Goal: Task Accomplishment & Management: Manage account settings

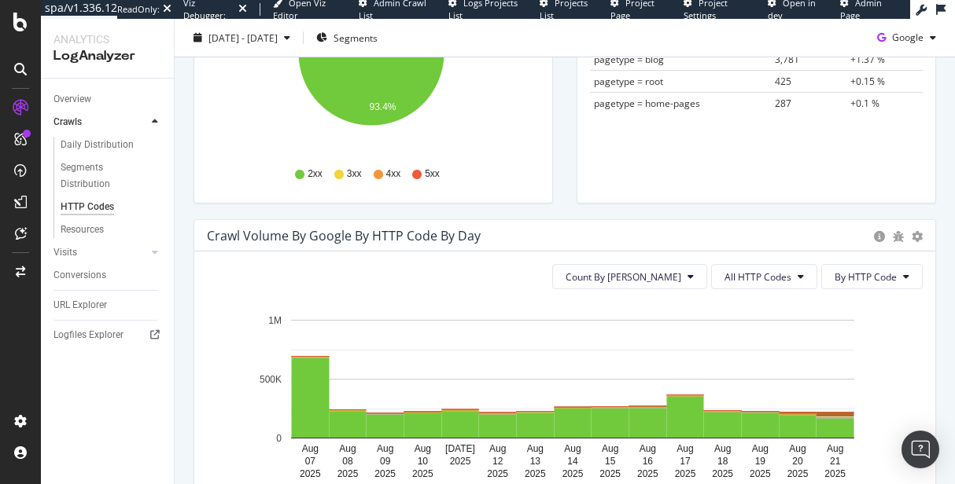
scroll to position [344, 0]
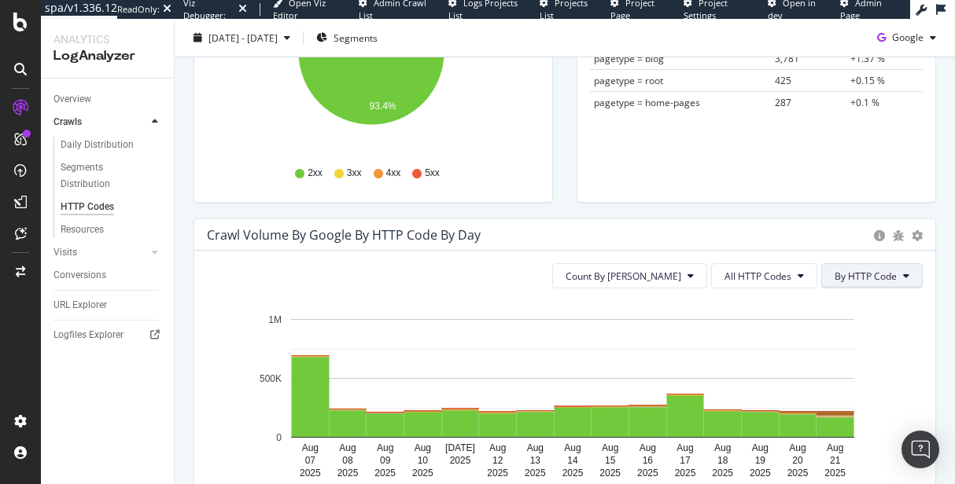
click at [842, 276] on span "By HTTP Code" at bounding box center [865, 276] width 62 height 13
click at [731, 312] on icon "Aug 07 2025 Aug 08 2025 Aug 09 2025 Aug 10 2025 Aug 11 2025 Aug 12 2025 Aug 13 …" at bounding box center [559, 392] width 704 height 182
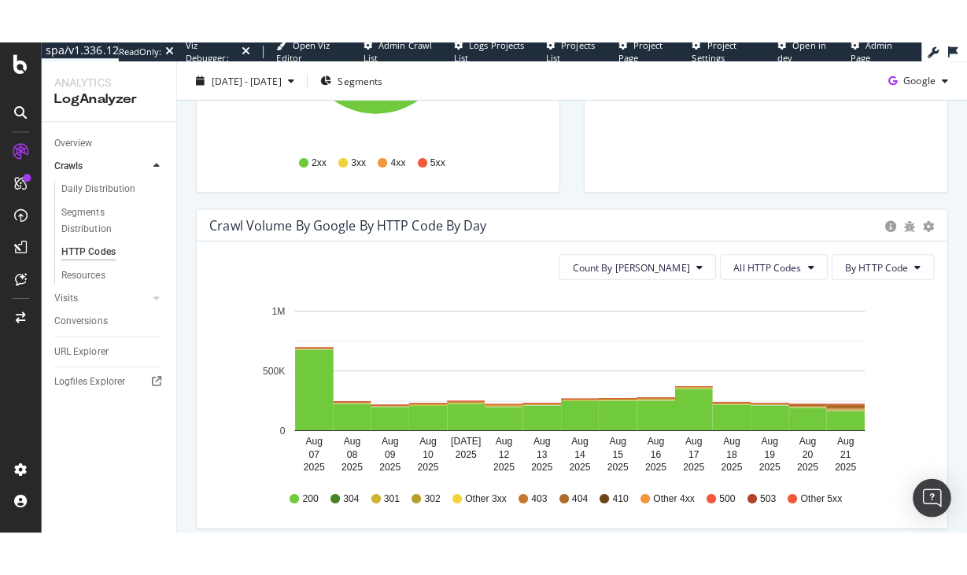
scroll to position [423, 0]
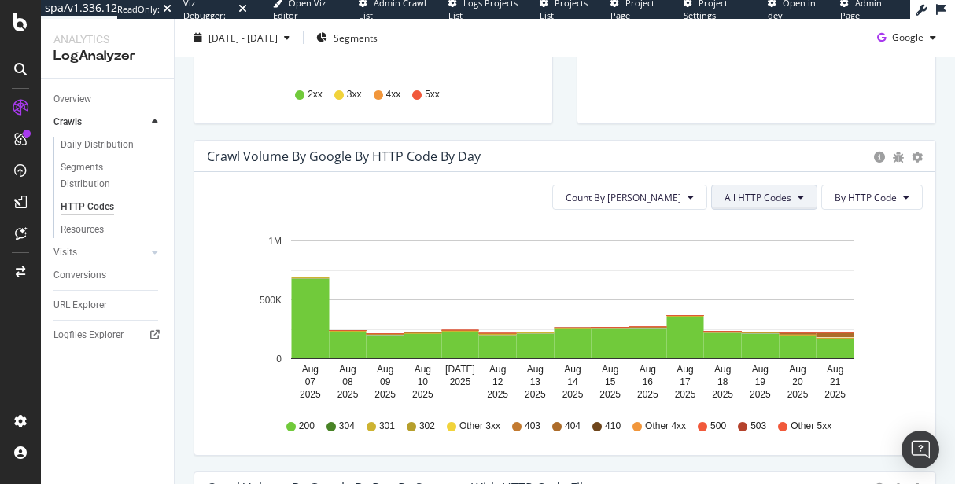
click at [740, 196] on span "All HTTP Codes" at bounding box center [757, 197] width 67 height 13
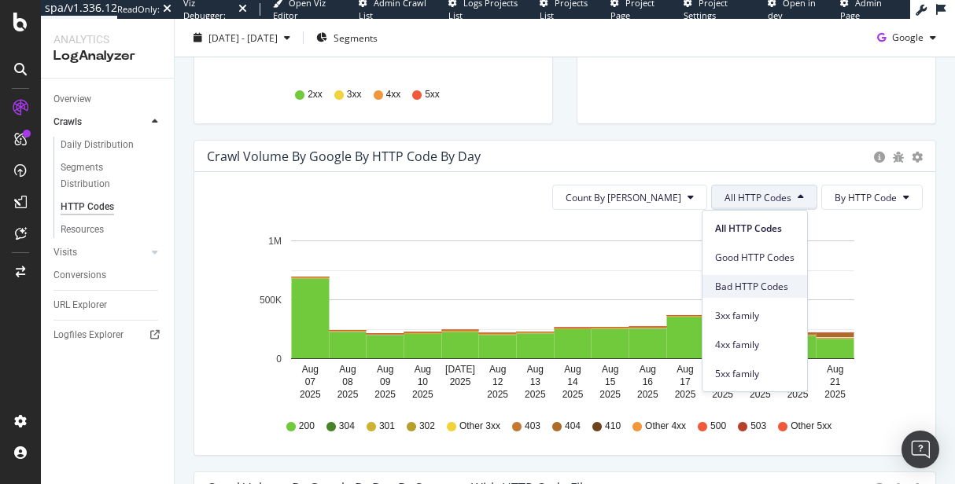
click at [743, 286] on span "Bad HTTP Codes" at bounding box center [754, 287] width 79 height 14
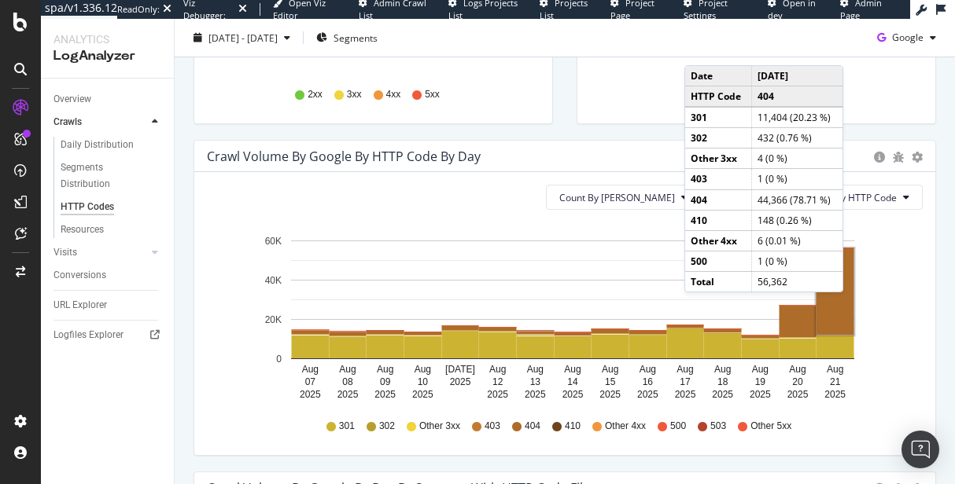
click at [847, 308] on rect "A chart." at bounding box center [835, 292] width 38 height 87
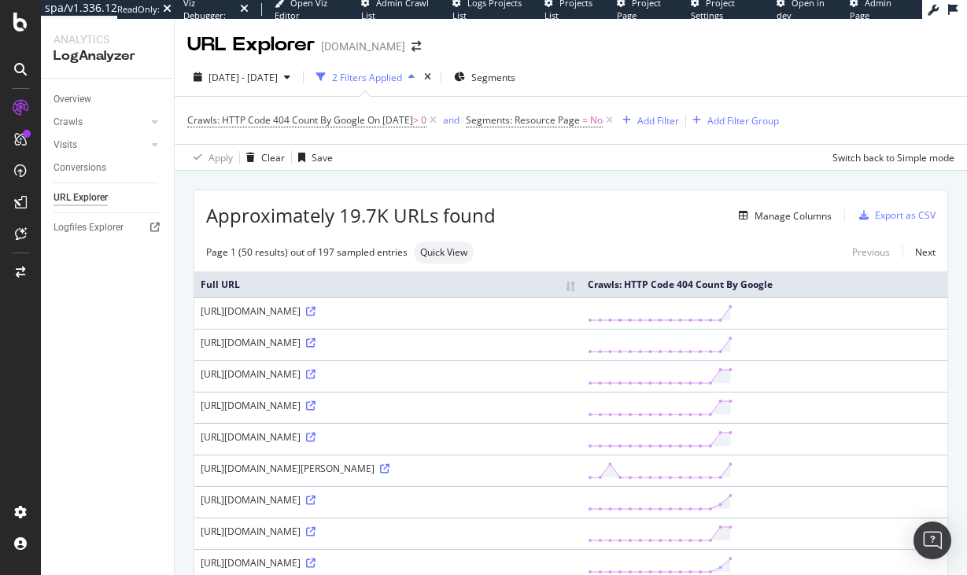
click at [595, 226] on div "Approximately 19.7K URLs found Manage Columns Export as CSV" at bounding box center [570, 209] width 753 height 39
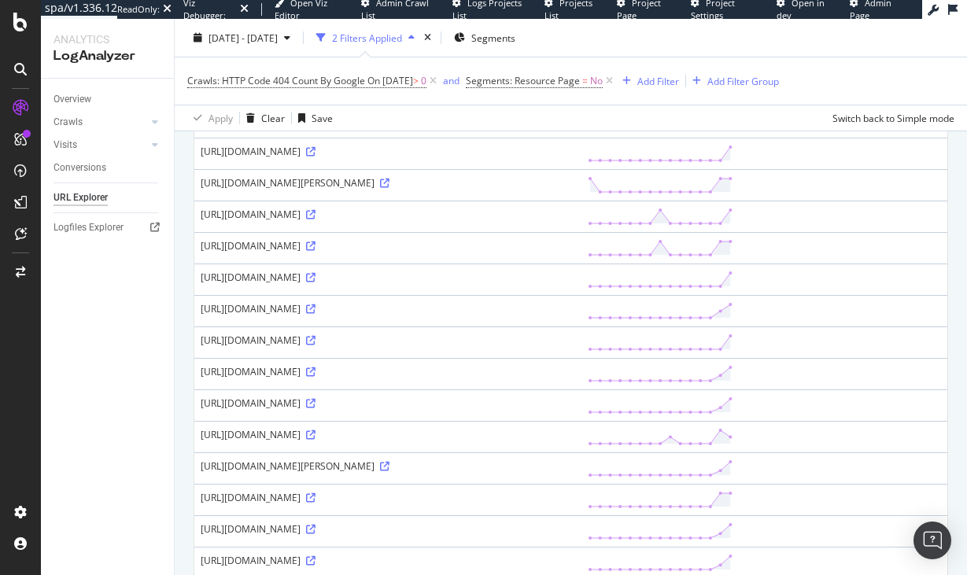
scroll to position [1722, 0]
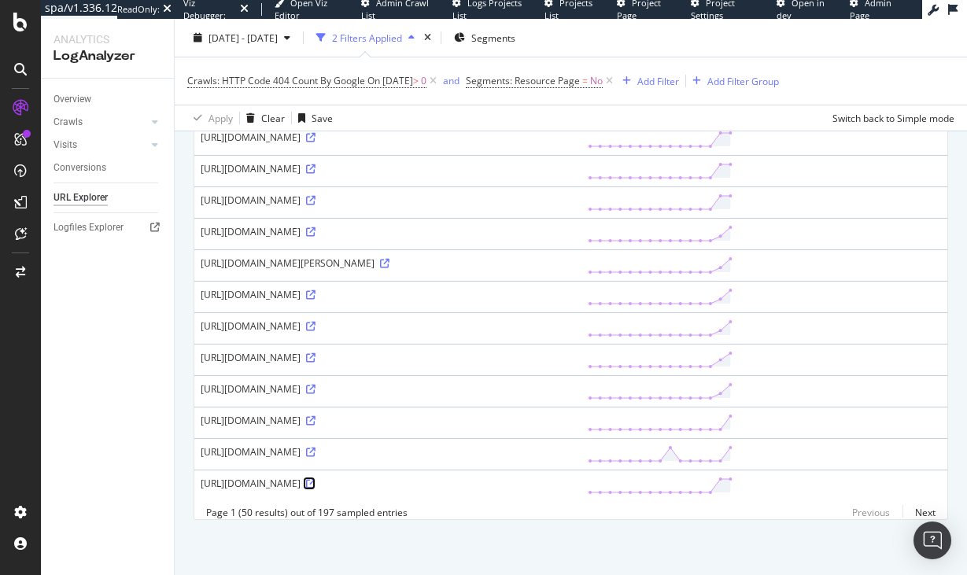
click at [315, 479] on icon at bounding box center [310, 483] width 9 height 9
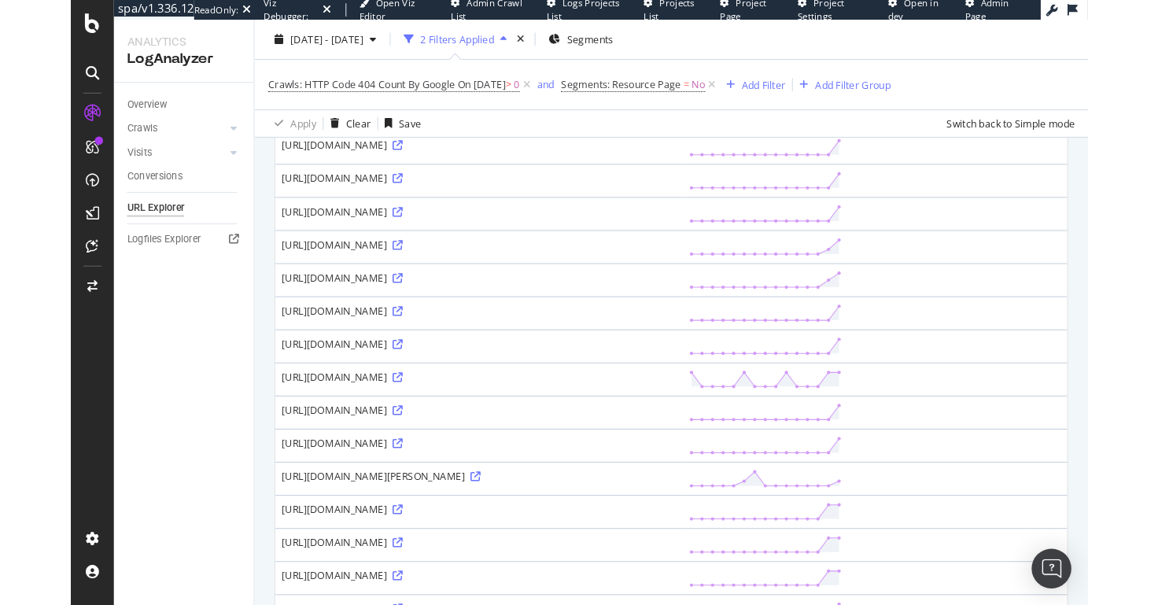
scroll to position [0, 0]
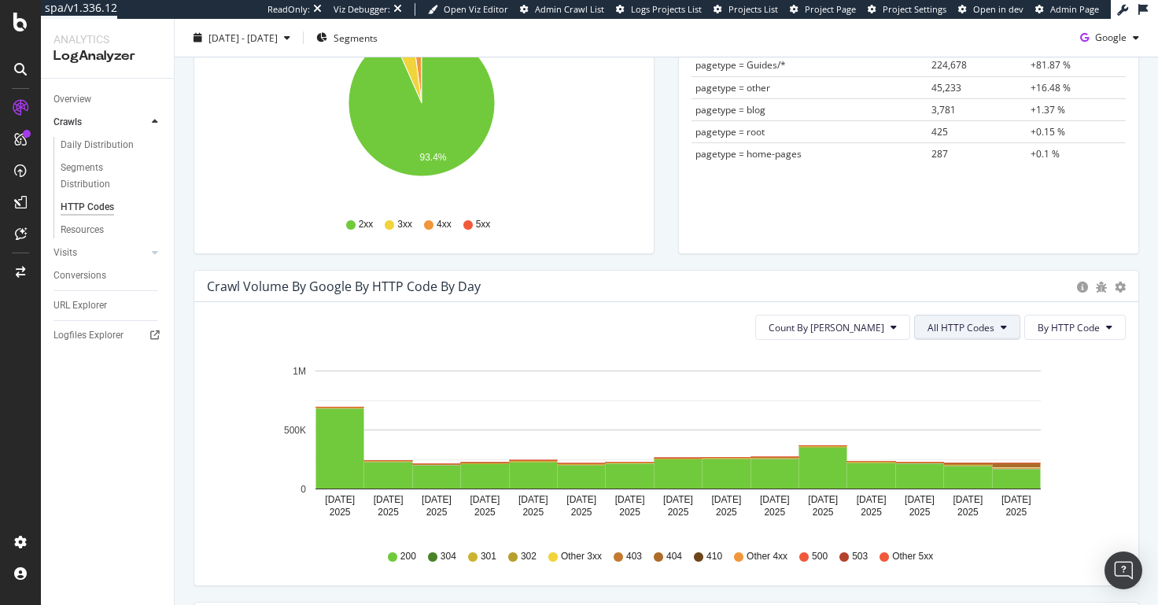
scroll to position [284, 0]
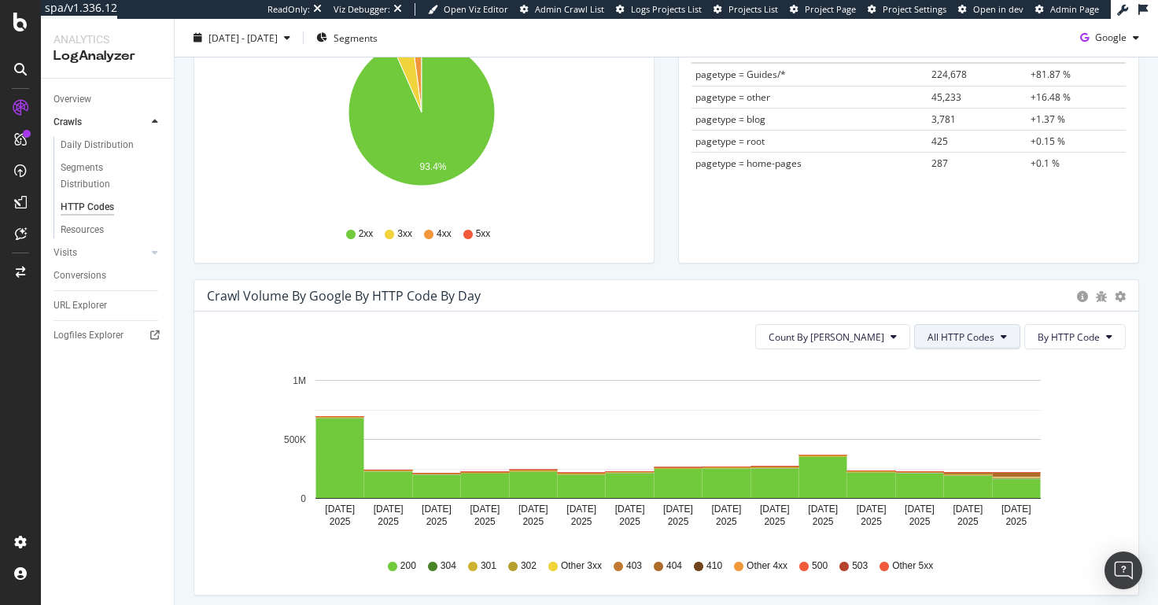
click at [954, 344] on button "All HTTP Codes" at bounding box center [967, 336] width 106 height 25
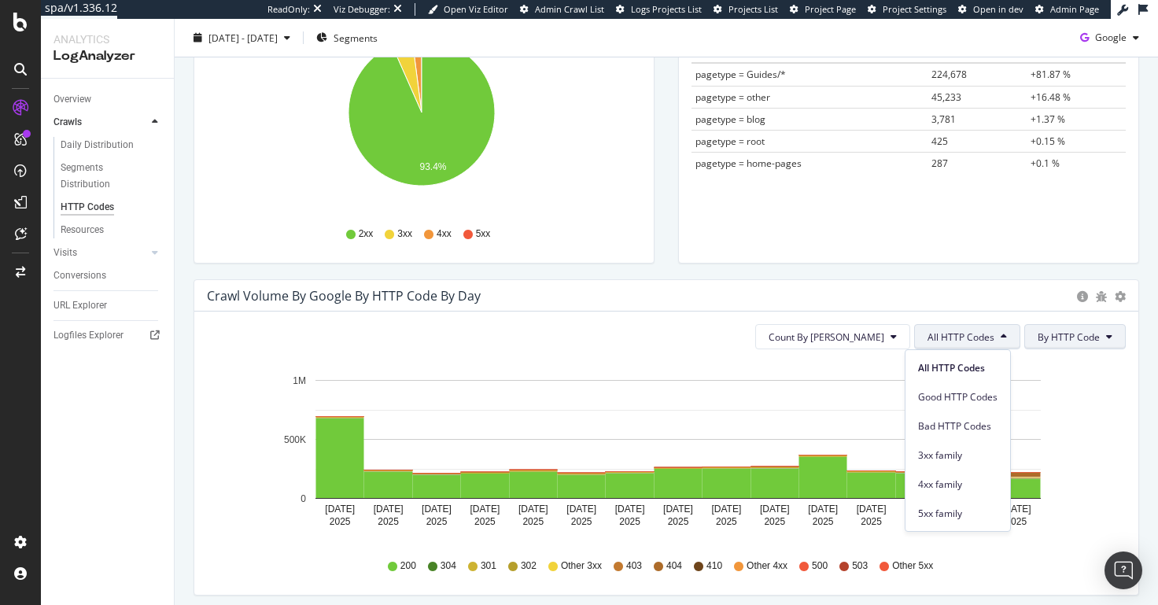
click at [954, 341] on span "By HTTP Code" at bounding box center [1068, 336] width 62 height 13
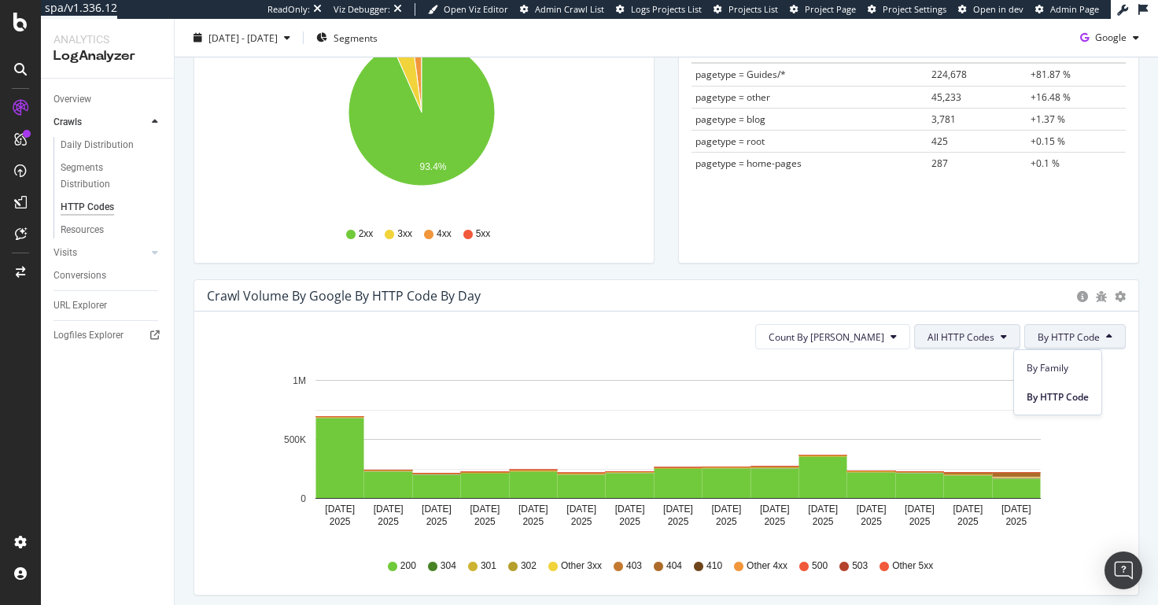
click at [952, 333] on span "All HTTP Codes" at bounding box center [960, 336] width 67 height 13
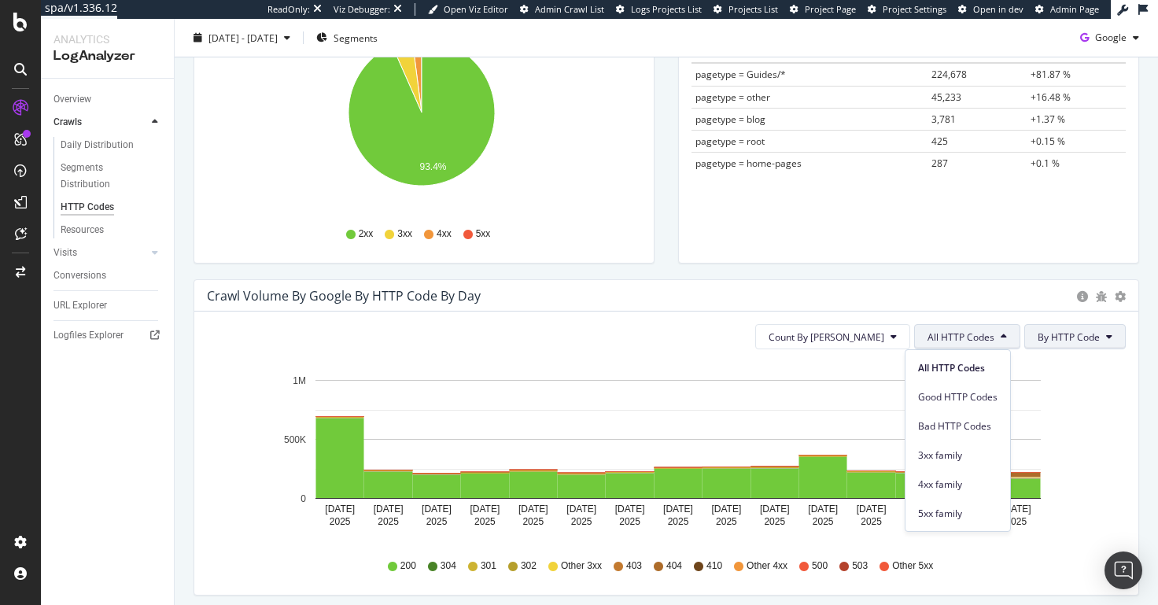
click at [954, 338] on span "By HTTP Code" at bounding box center [1068, 336] width 62 height 13
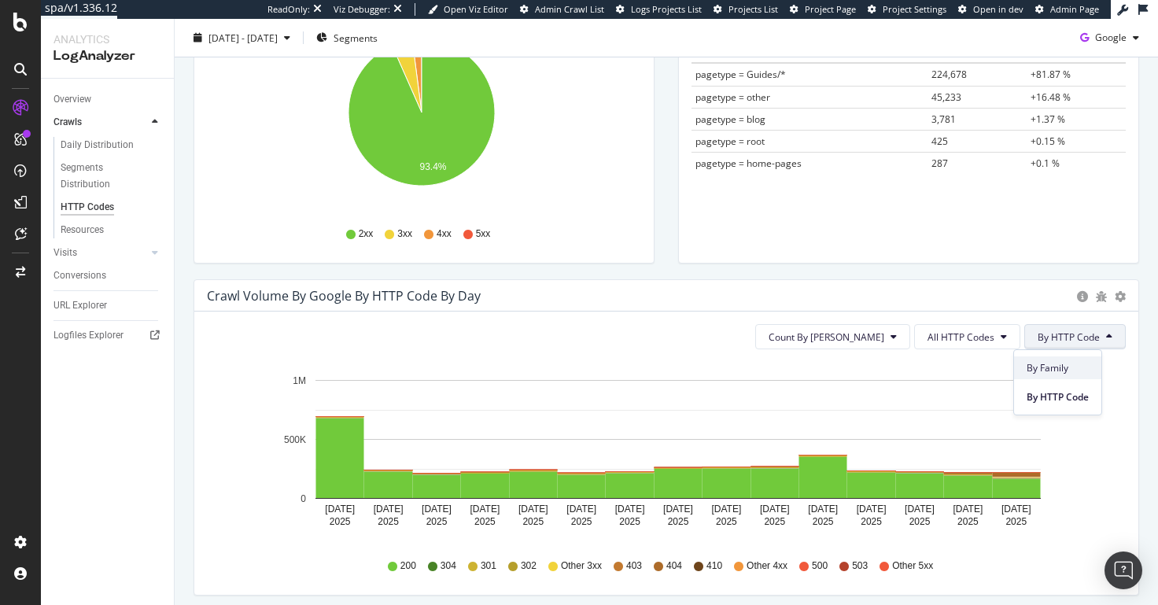
click at [954, 372] on span "By Family" at bounding box center [1057, 368] width 62 height 14
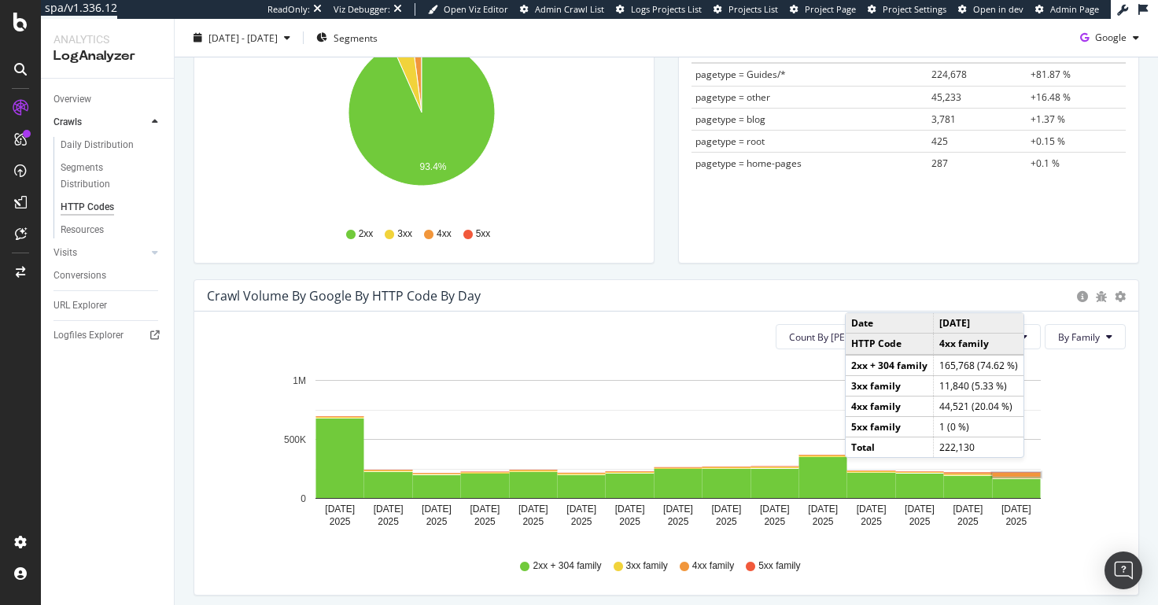
click at [954, 473] on rect "A chart." at bounding box center [1016, 475] width 48 height 4
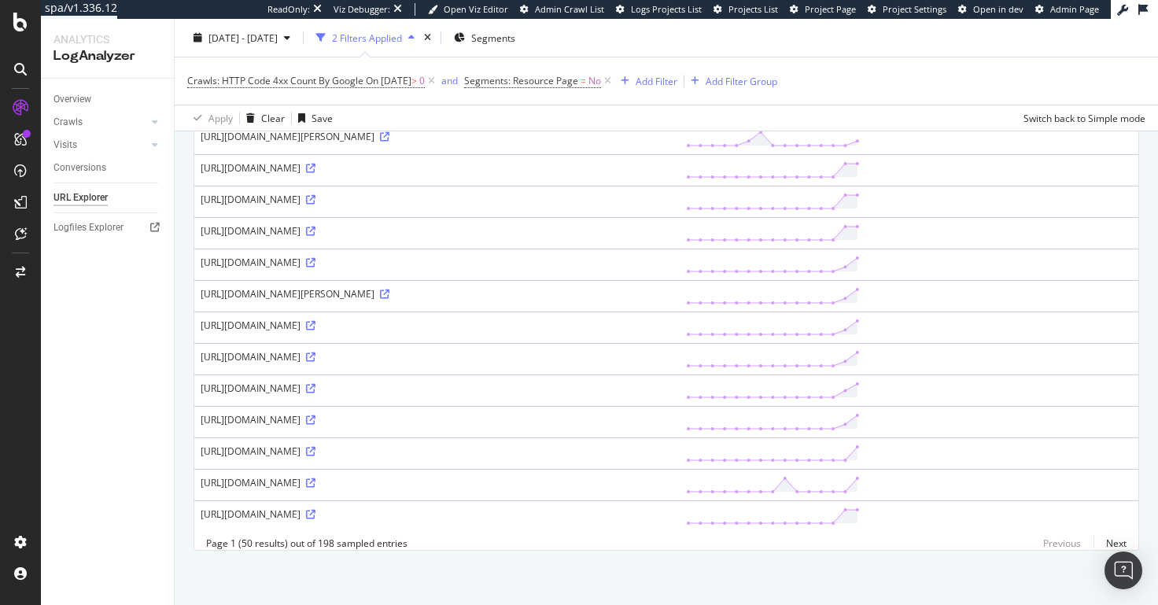
scroll to position [1515, 0]
click at [954, 484] on link "Next" at bounding box center [1109, 542] width 33 height 23
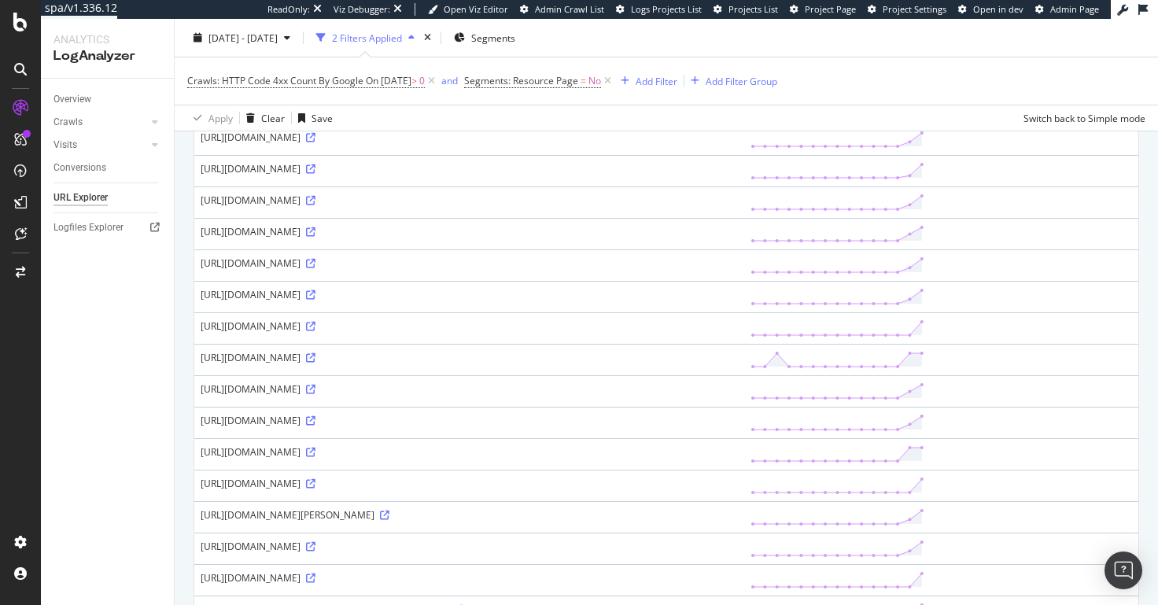
scroll to position [0, 0]
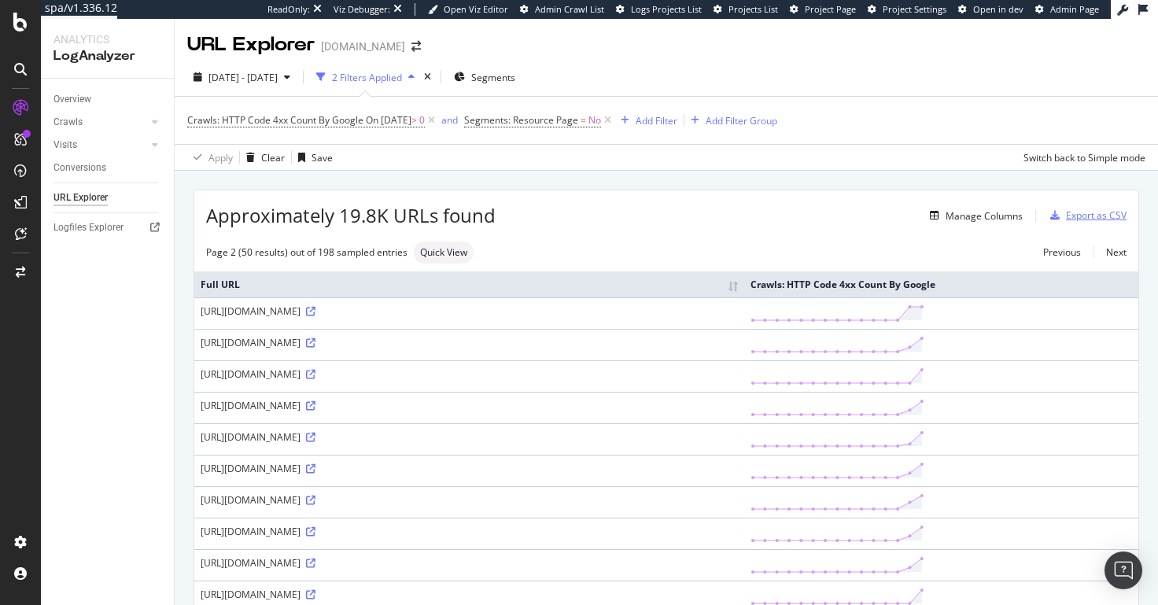
click at [954, 215] on div "Export as CSV" at bounding box center [1096, 214] width 61 height 13
click at [954, 214] on div "Manage Columns" at bounding box center [983, 215] width 77 height 13
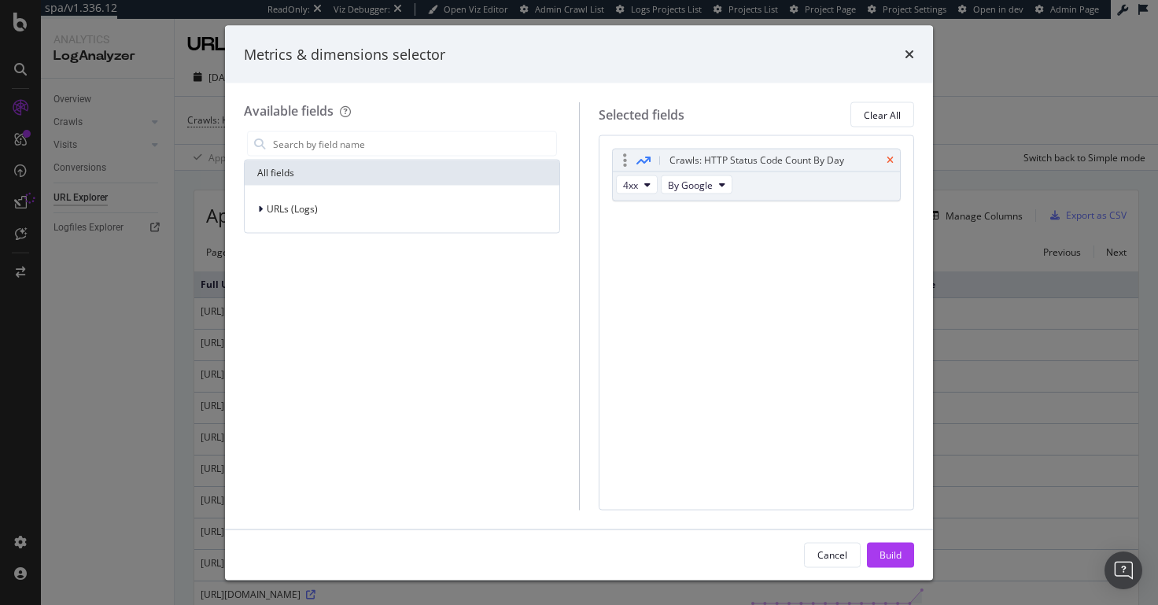
click at [889, 157] on icon "times" at bounding box center [889, 160] width 7 height 9
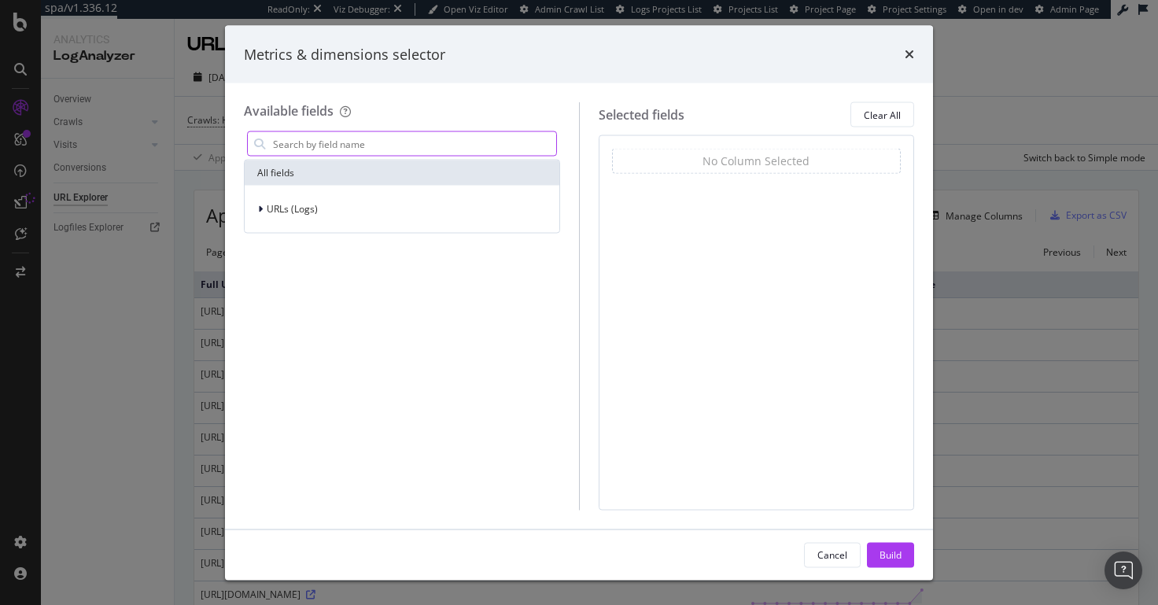
click at [353, 145] on input "modal" at bounding box center [413, 144] width 285 height 24
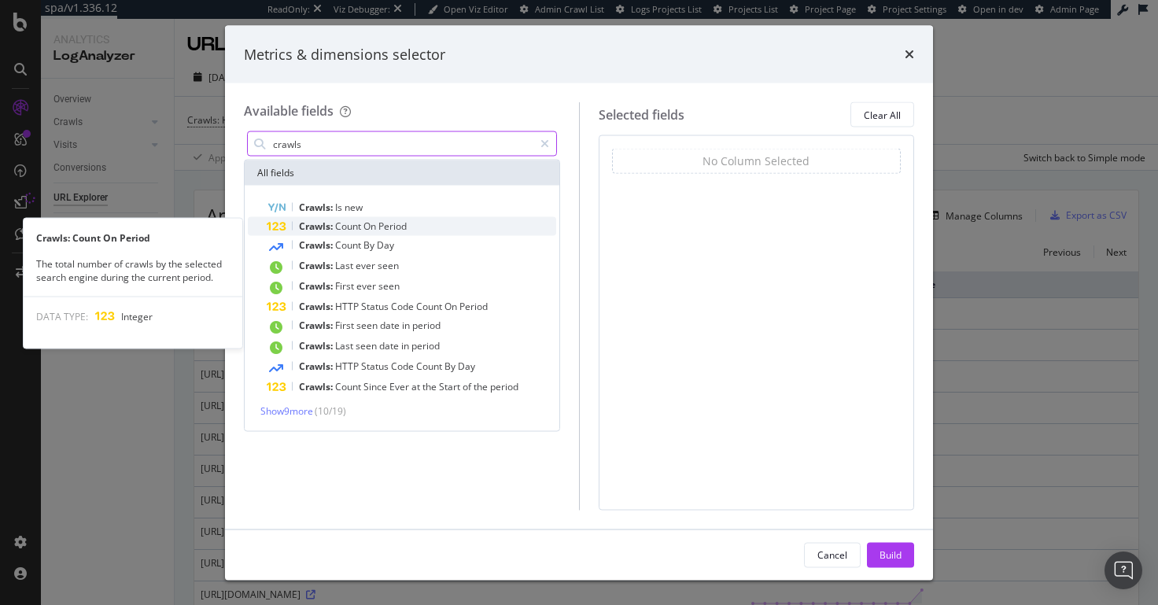
type input "crawls"
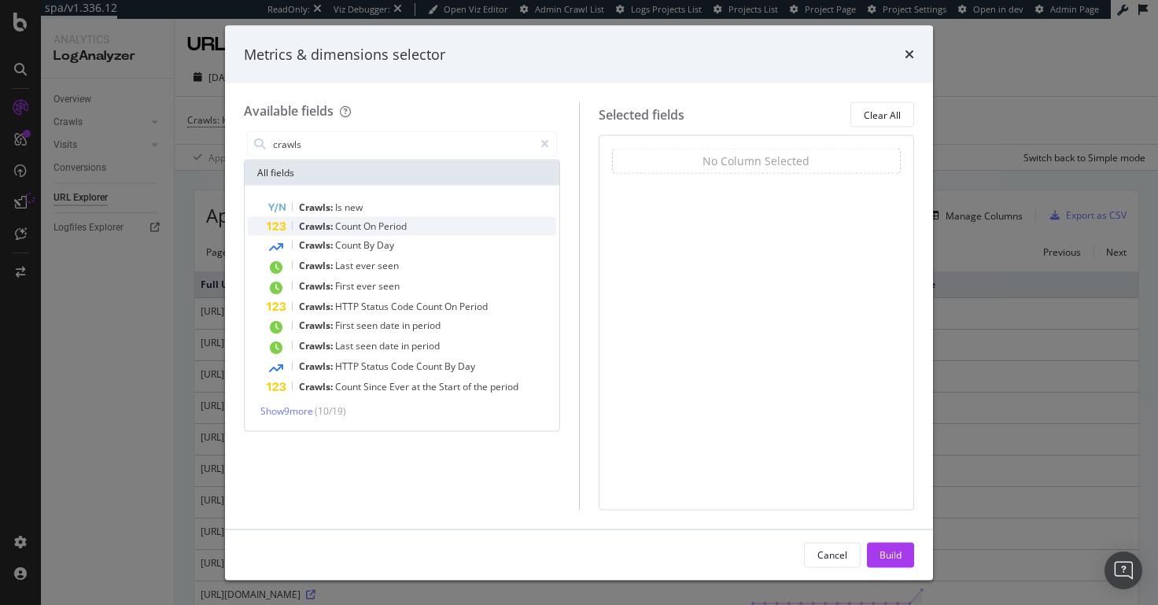
click at [389, 224] on span "Period" at bounding box center [392, 225] width 28 height 13
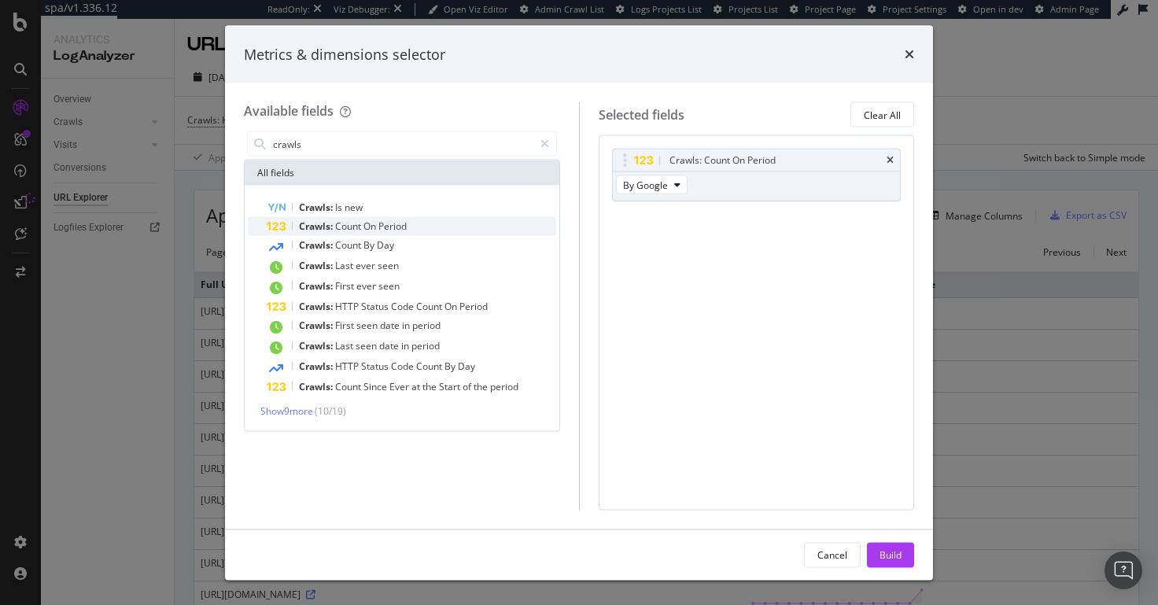
click at [378, 231] on span "On" at bounding box center [370, 225] width 15 height 13
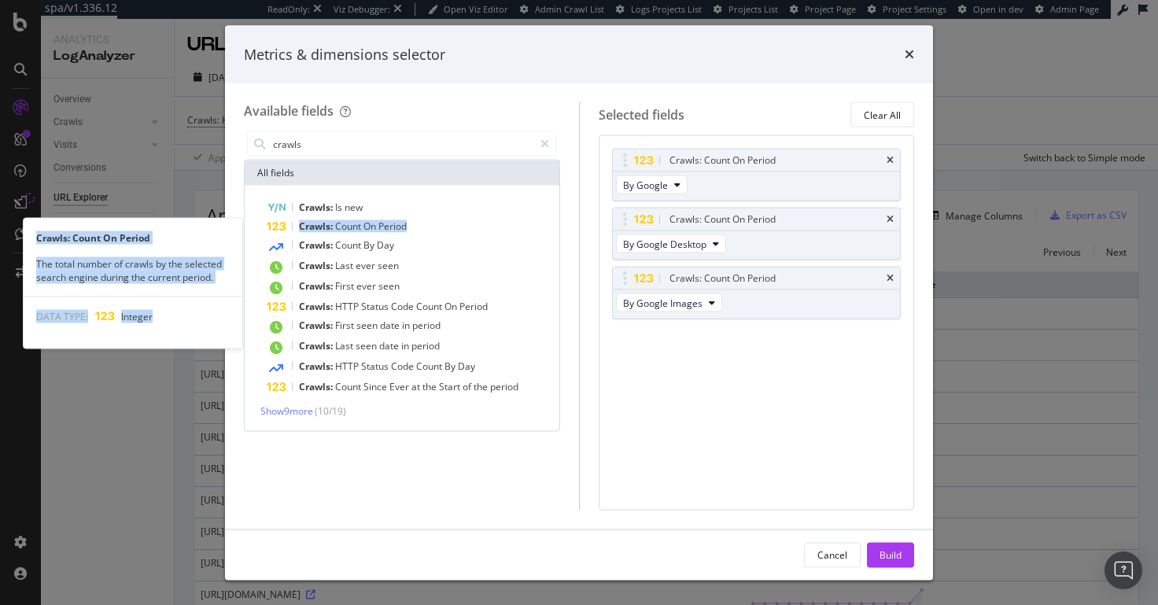
click at [378, 231] on span "On" at bounding box center [370, 225] width 15 height 13
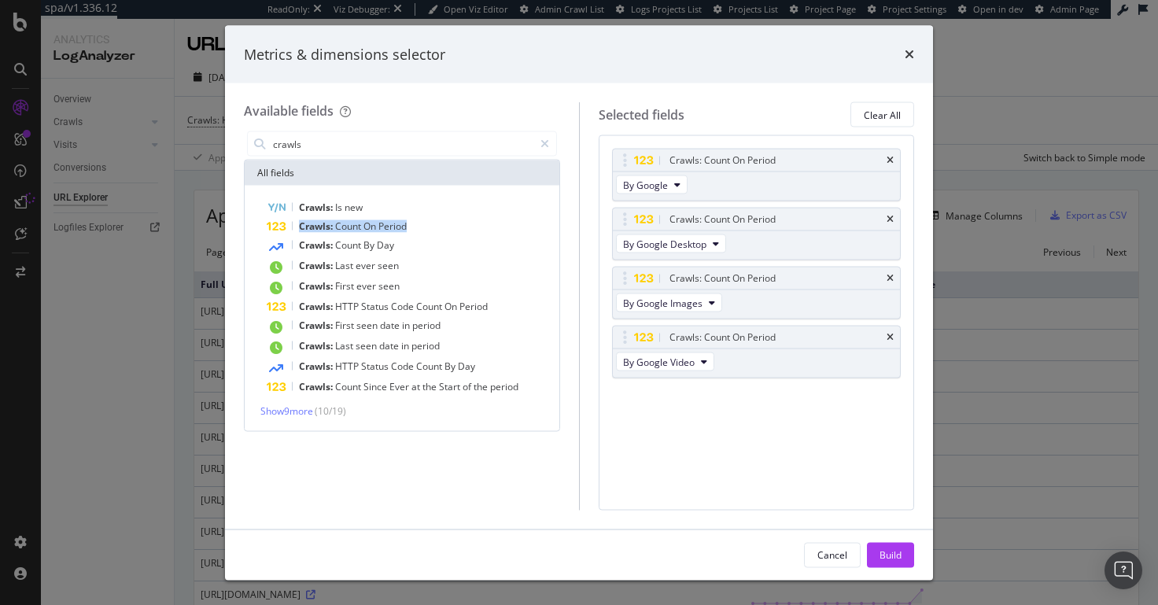
click at [378, 231] on span "On" at bounding box center [370, 225] width 15 height 13
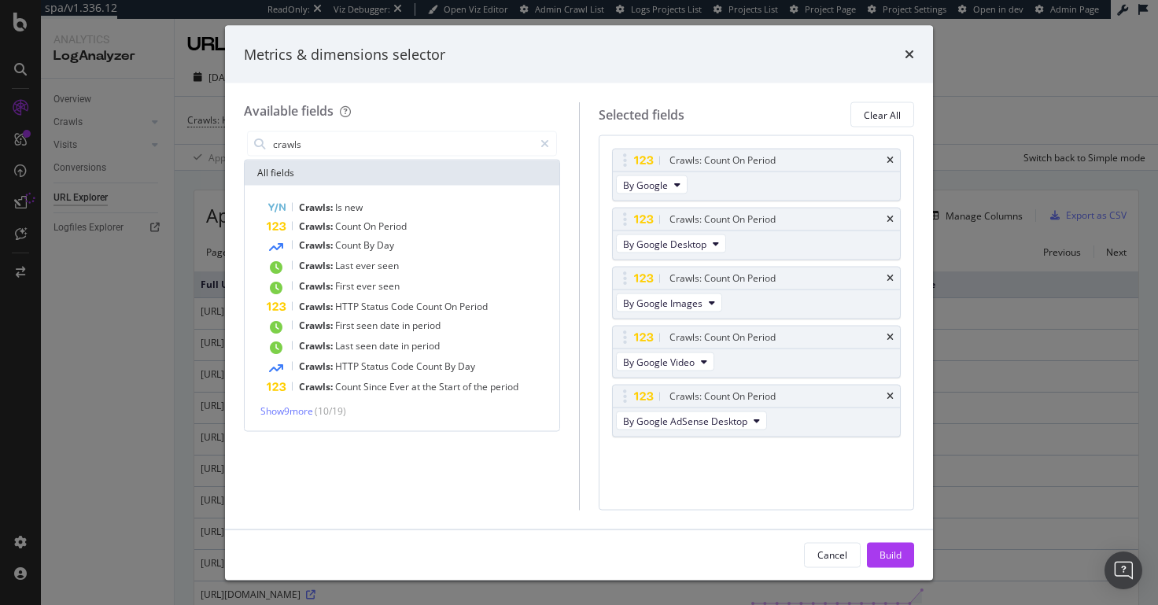
click at [378, 231] on span "On" at bounding box center [370, 225] width 15 height 13
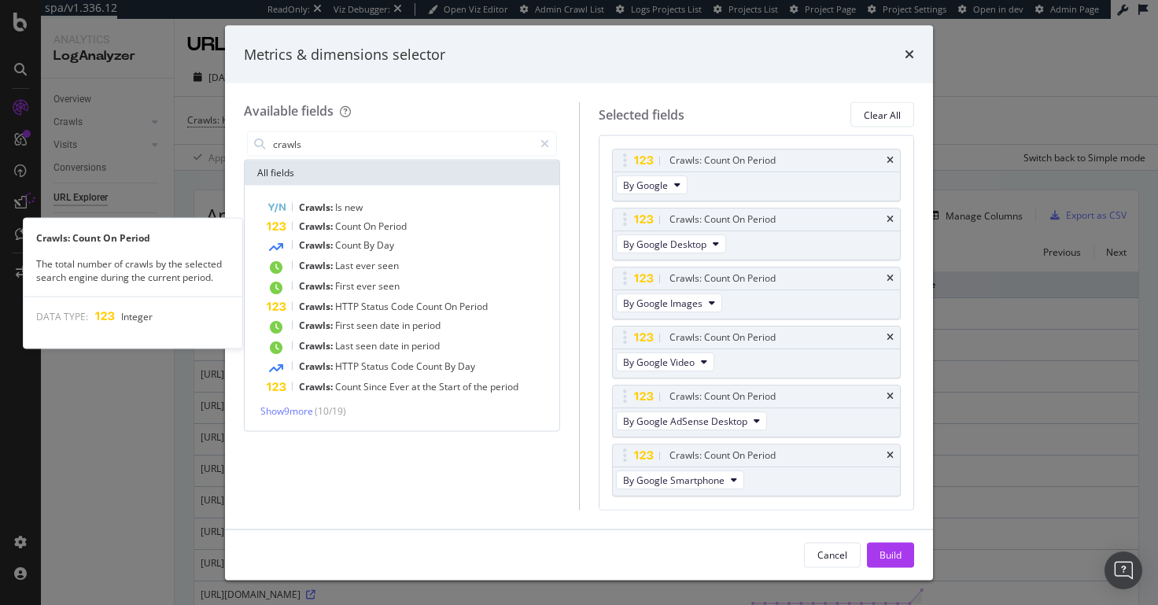
click at [378, 231] on span "On" at bounding box center [370, 225] width 15 height 13
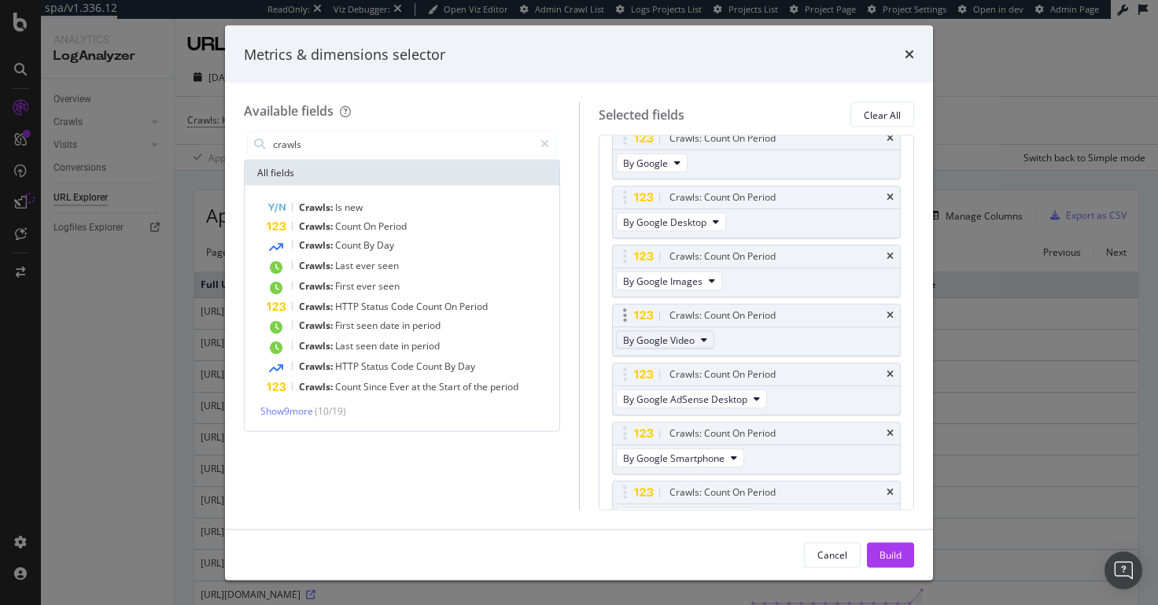
scroll to position [98, 0]
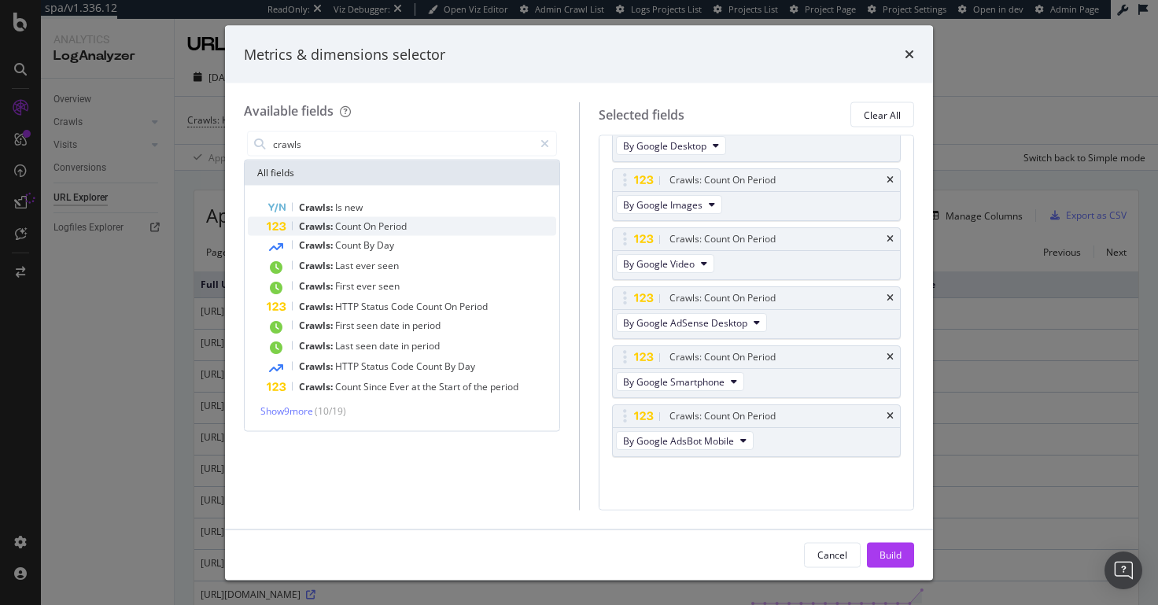
click at [411, 225] on div "Crawls: Count On Period" at bounding box center [411, 226] width 289 height 19
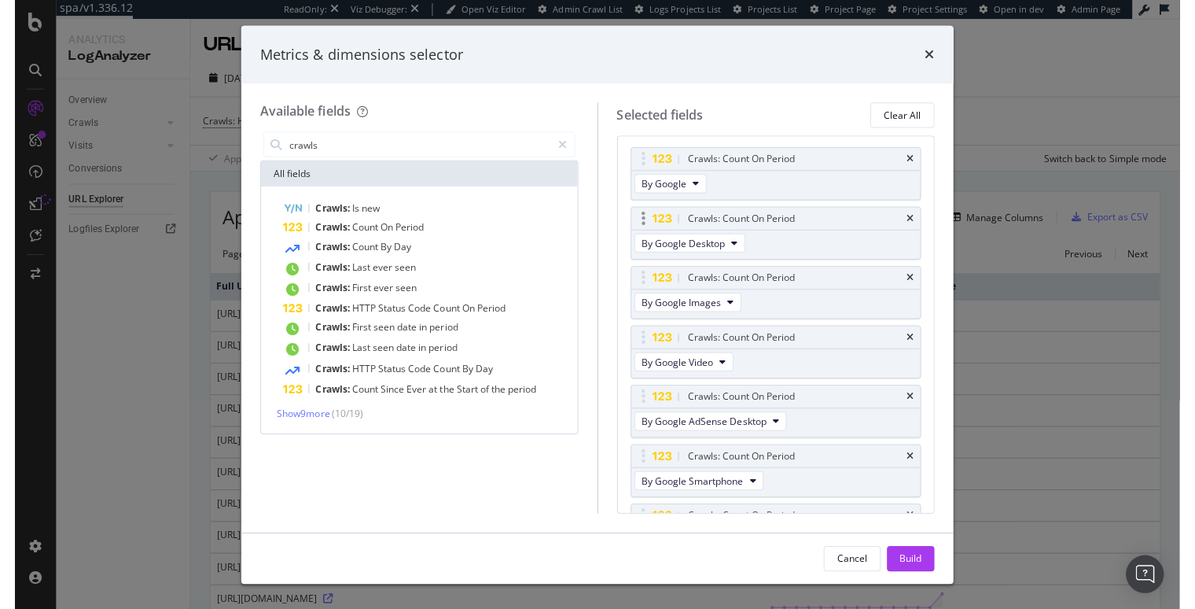
scroll to position [0, 0]
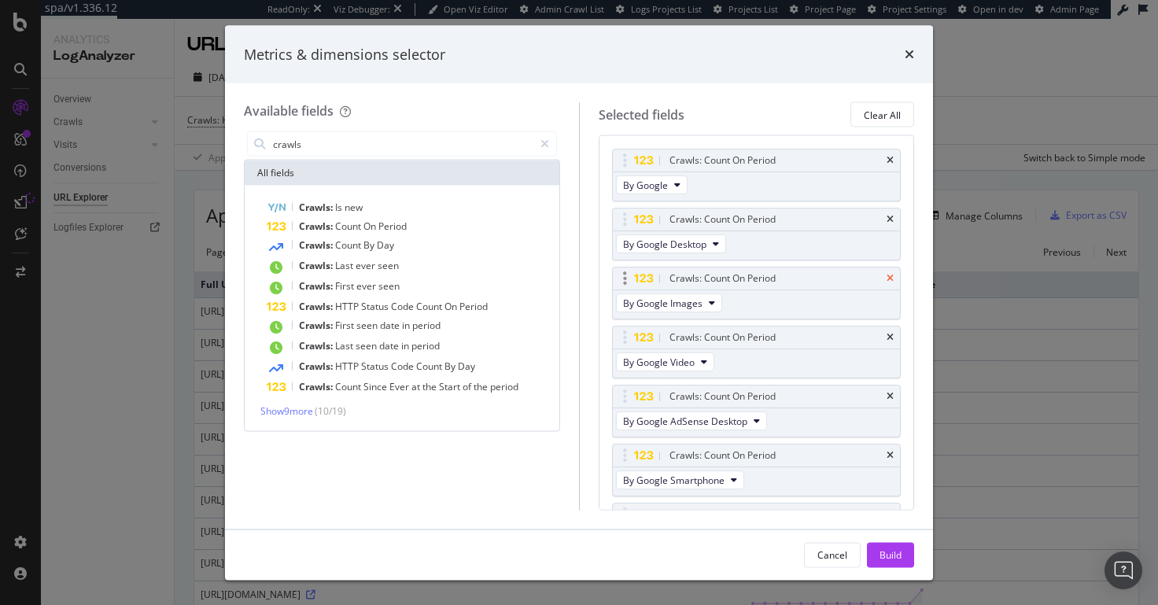
click at [886, 275] on icon "times" at bounding box center [889, 278] width 7 height 9
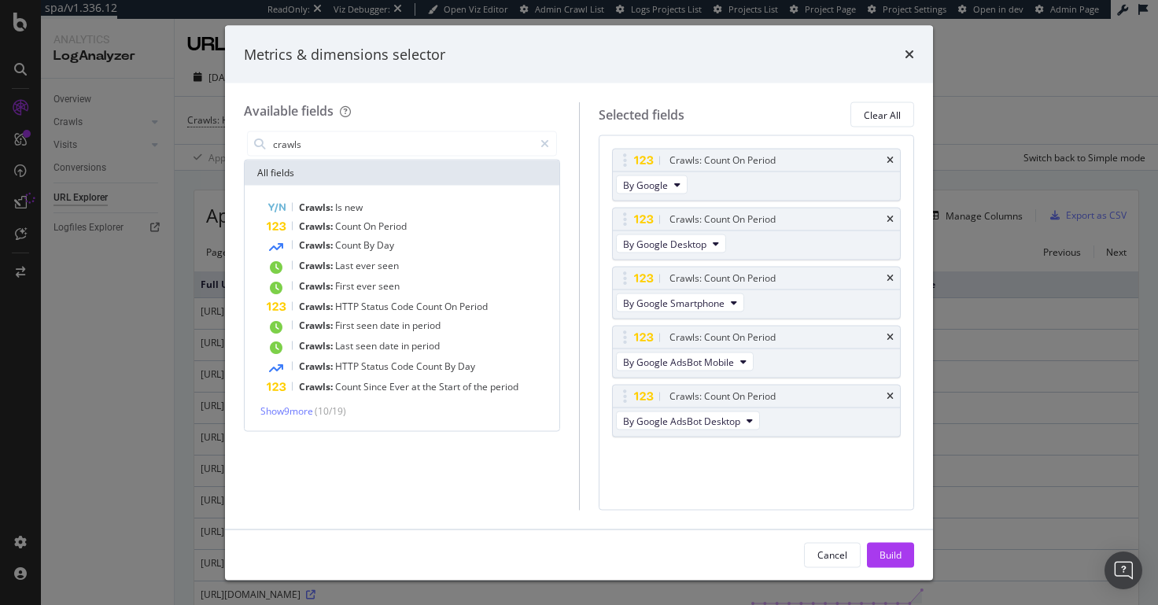
click at [891, 484] on div "Build" at bounding box center [890, 553] width 22 height 13
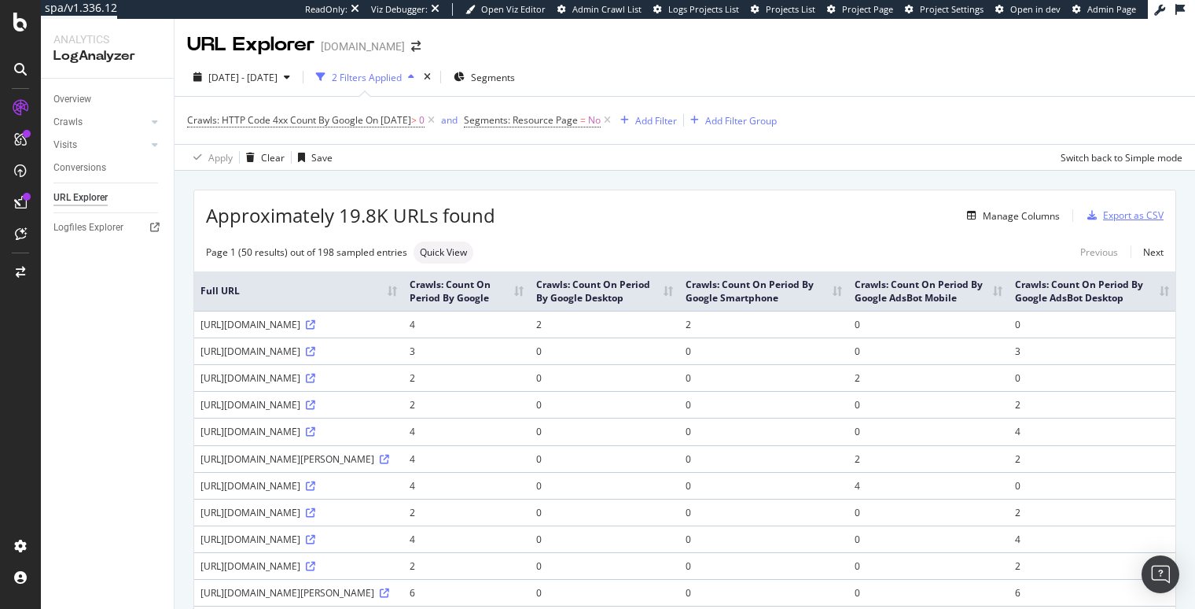
click at [954, 220] on div "Export as CSV" at bounding box center [1133, 214] width 61 height 13
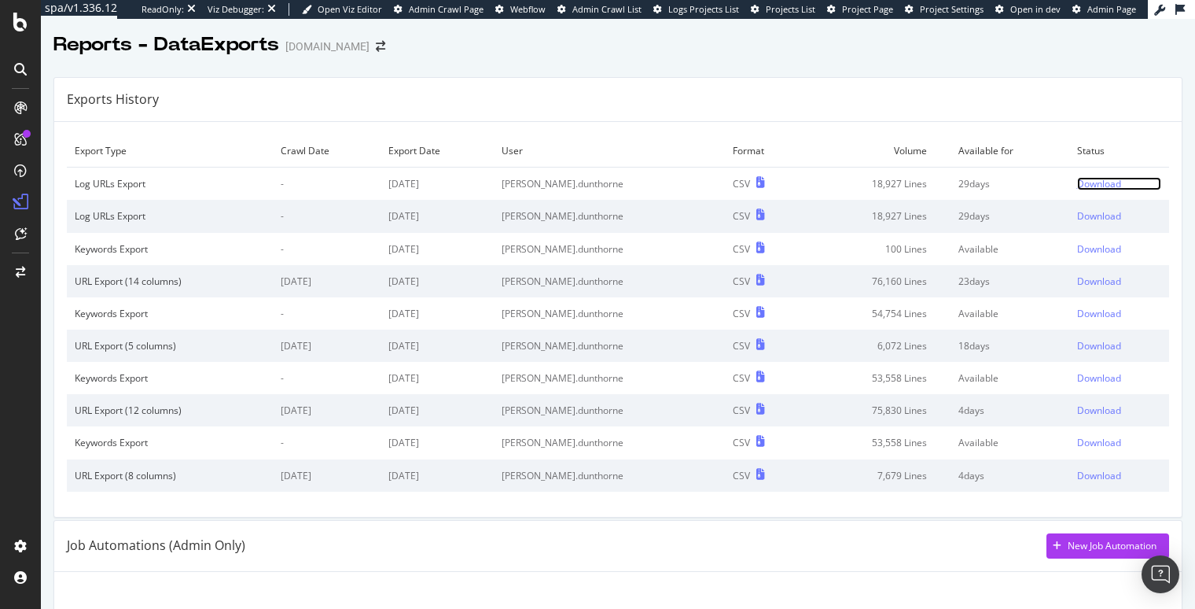
click at [1077, 179] on div "Download" at bounding box center [1099, 183] width 44 height 13
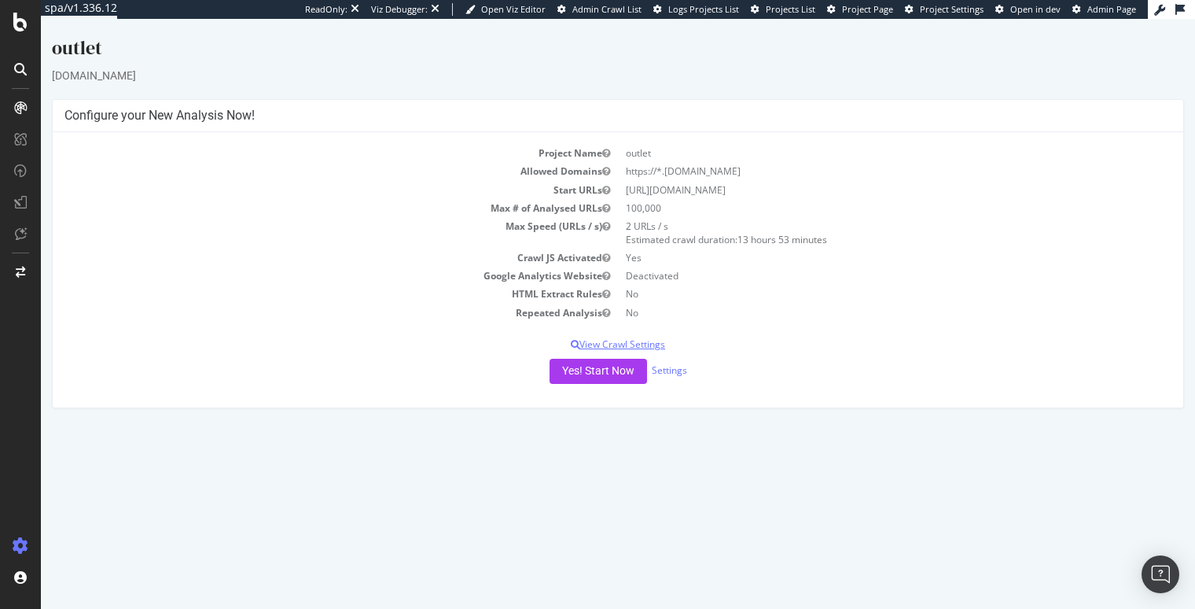
click at [611, 346] on p "View Crawl Settings" at bounding box center [617, 343] width 1107 height 13
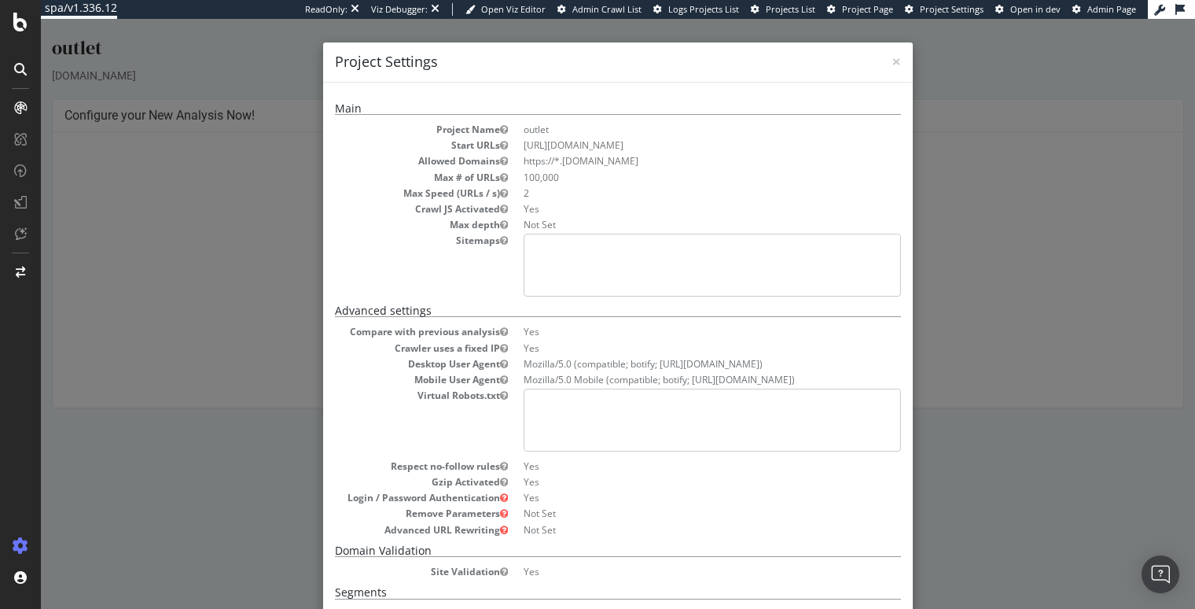
click at [885, 64] on h4 "Project Settings" at bounding box center [618, 62] width 566 height 20
click at [892, 61] on span "×" at bounding box center [896, 61] width 9 height 22
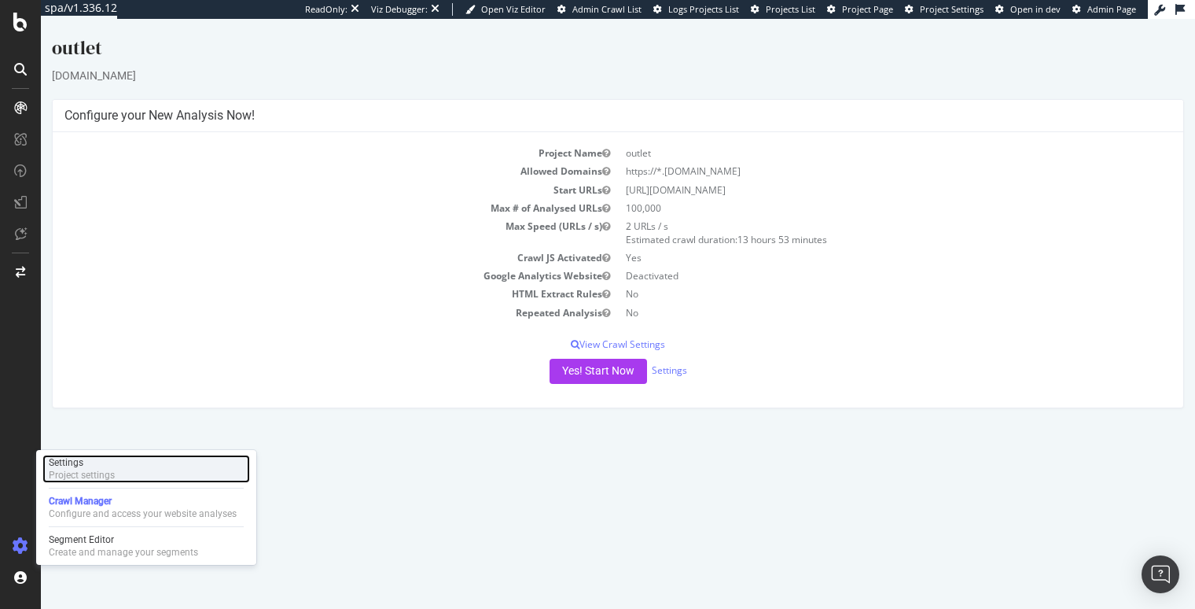
click at [99, 472] on div "Project settings" at bounding box center [82, 475] width 66 height 13
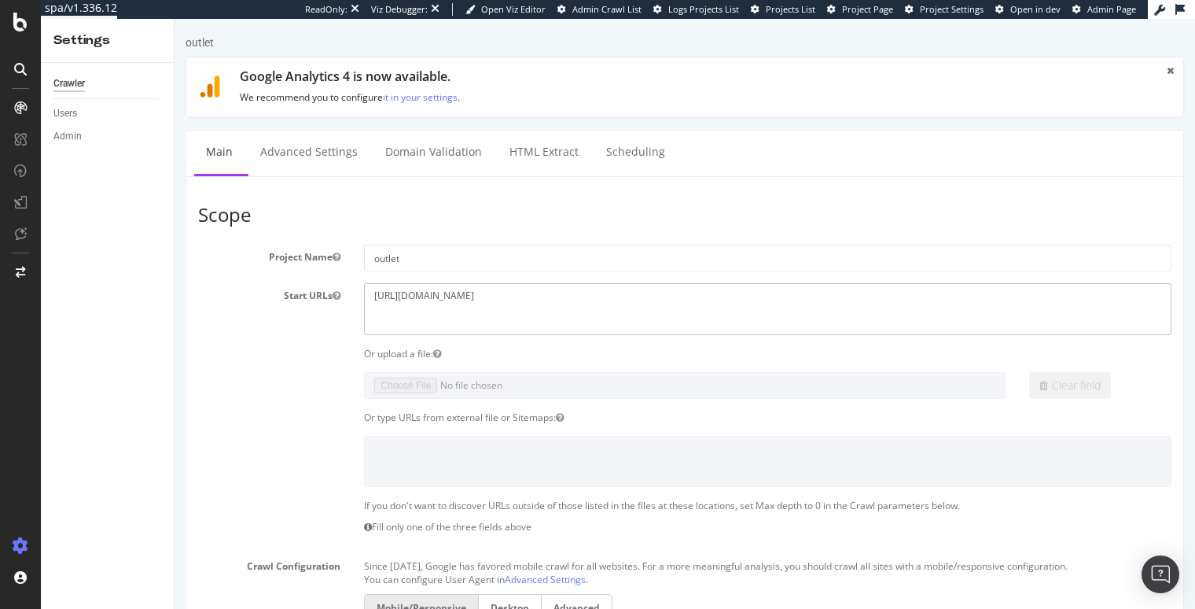
click at [487, 311] on textarea "https://outlet.g-star.com/" at bounding box center [768, 308] width 808 height 51
drag, startPoint x: 460, startPoint y: 305, endPoint x: 277, endPoint y: 278, distance: 185.2
click at [319, 293] on div "Start URLs https://outlet.g-star.com/" at bounding box center [684, 308] width 997 height 51
click at [320, 159] on link "Advanced Settings" at bounding box center [309, 152] width 121 height 43
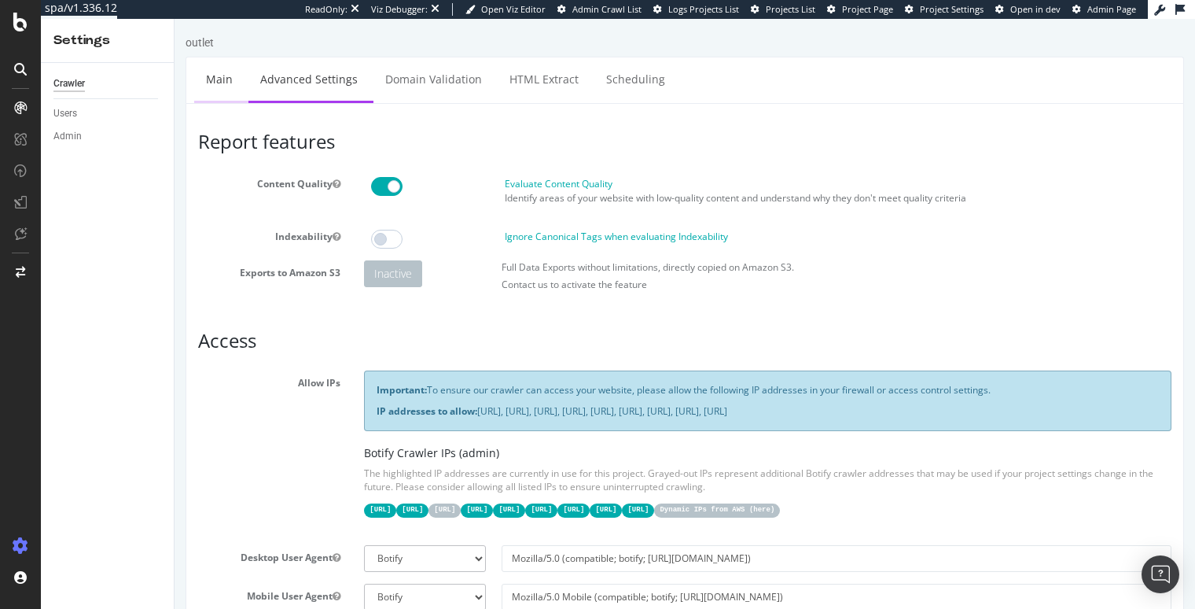
click at [220, 79] on link "Main" at bounding box center [219, 78] width 50 height 43
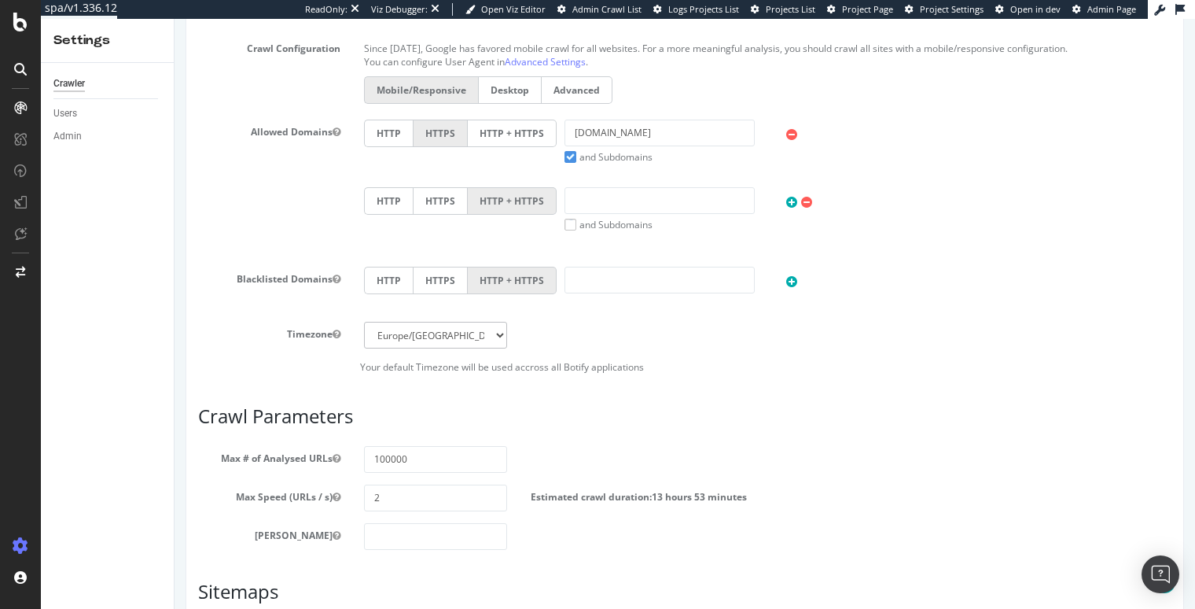
scroll to position [531, 0]
